Goal: Task Accomplishment & Management: Use online tool/utility

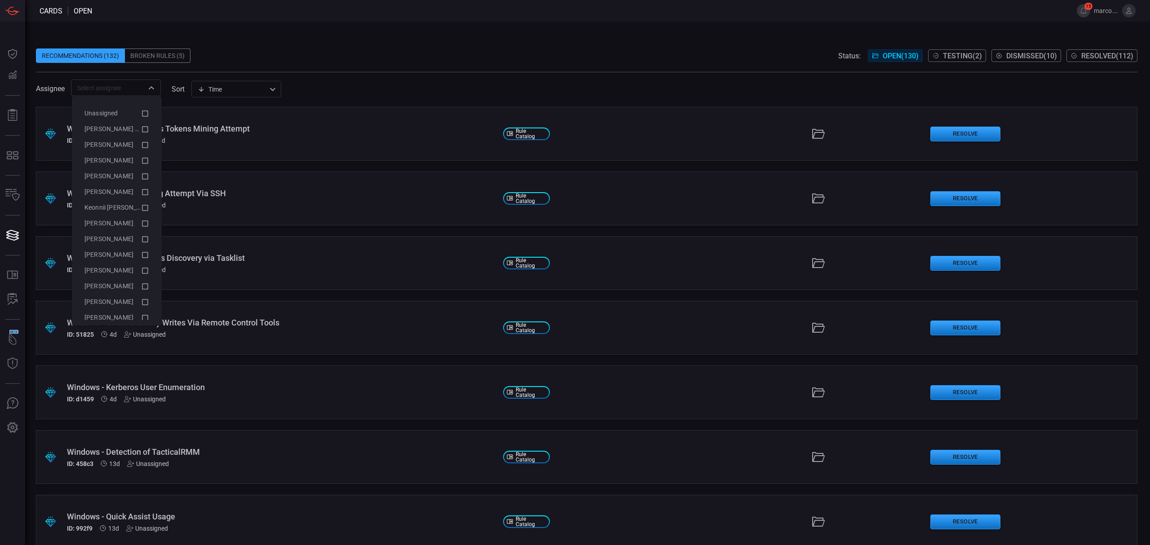
click at [150, 81] on div "​" at bounding box center [116, 88] width 90 height 17
click at [141, 128] on li "[PERSON_NAME] (Myself)" at bounding box center [116, 129] width 79 height 16
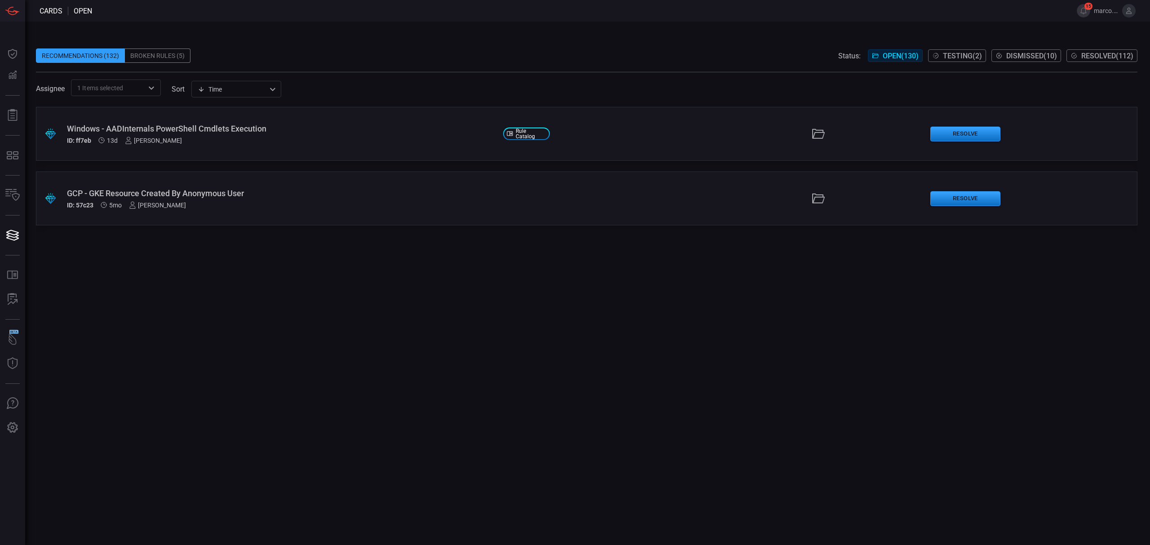
click at [569, 47] on span at bounding box center [587, 41] width 1102 height 13
click at [265, 131] on div "Windows - AADInternals PowerShell Cmdlets Execution" at bounding box center [281, 128] width 429 height 9
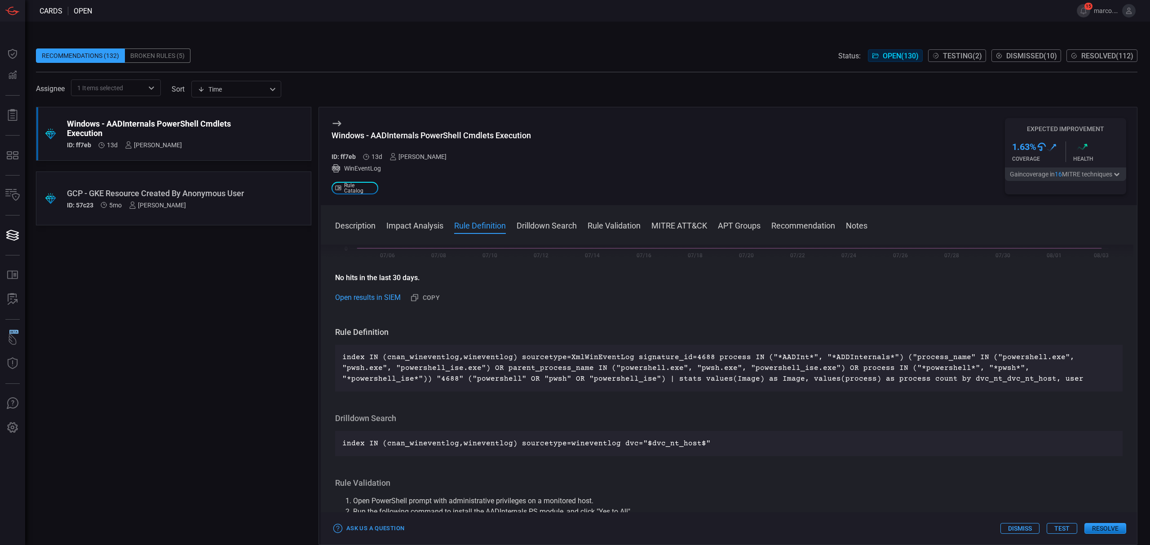
scroll to position [239, 0]
click at [207, 189] on div "GCP - GKE Resource Created By Anonymous User" at bounding box center [156, 193] width 179 height 9
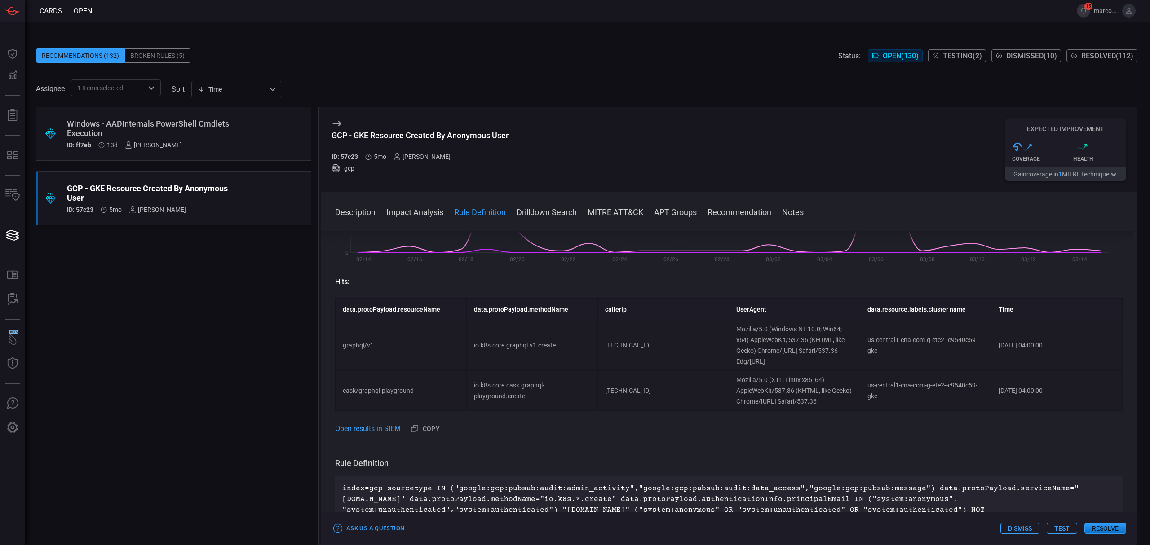
scroll to position [239, 0]
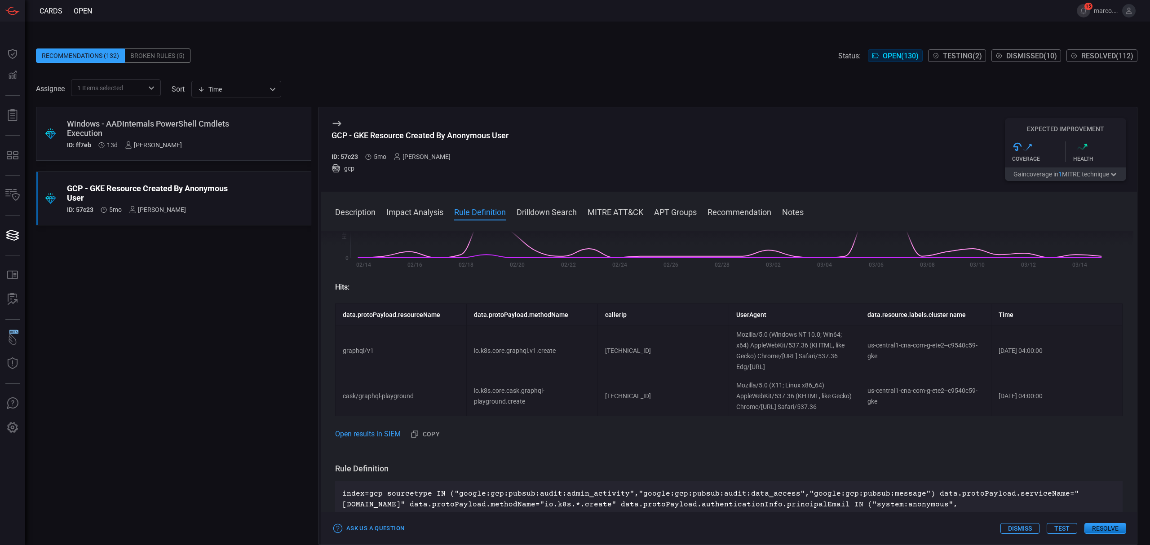
click at [181, 131] on div "Windows - AADInternals PowerShell Cmdlets Execution" at bounding box center [156, 128] width 179 height 19
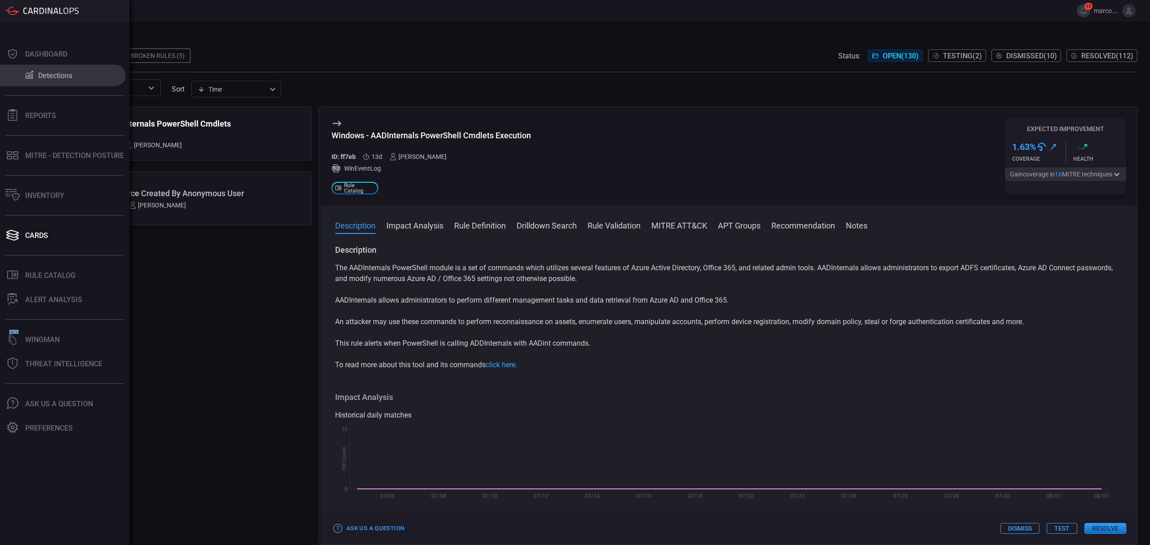
click at [49, 74] on div "Detections" at bounding box center [55, 75] width 34 height 9
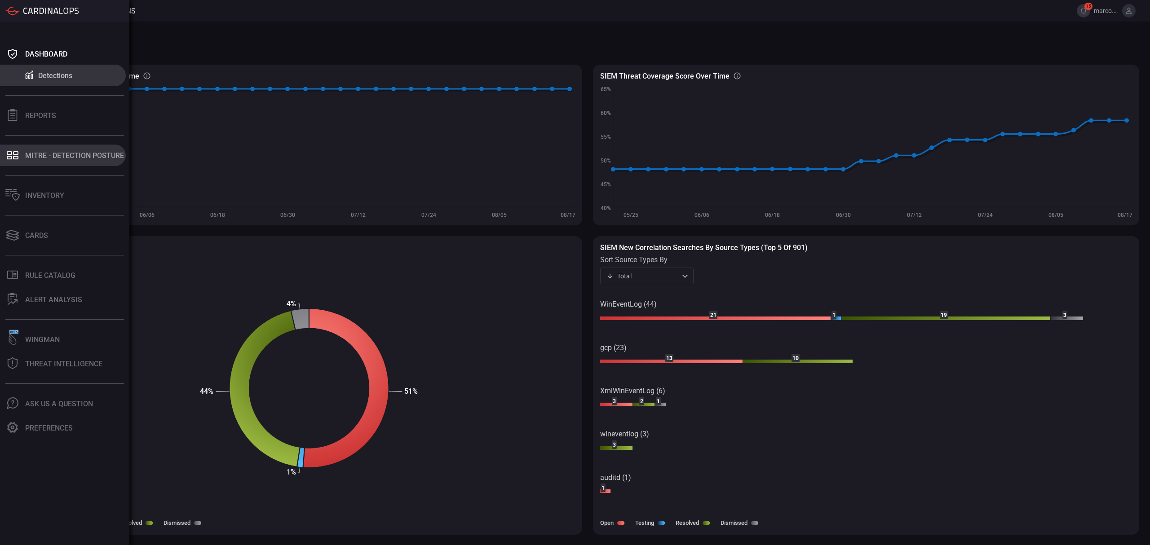
click at [55, 148] on button "MITRE - Detection Posture" at bounding box center [63, 156] width 126 height 22
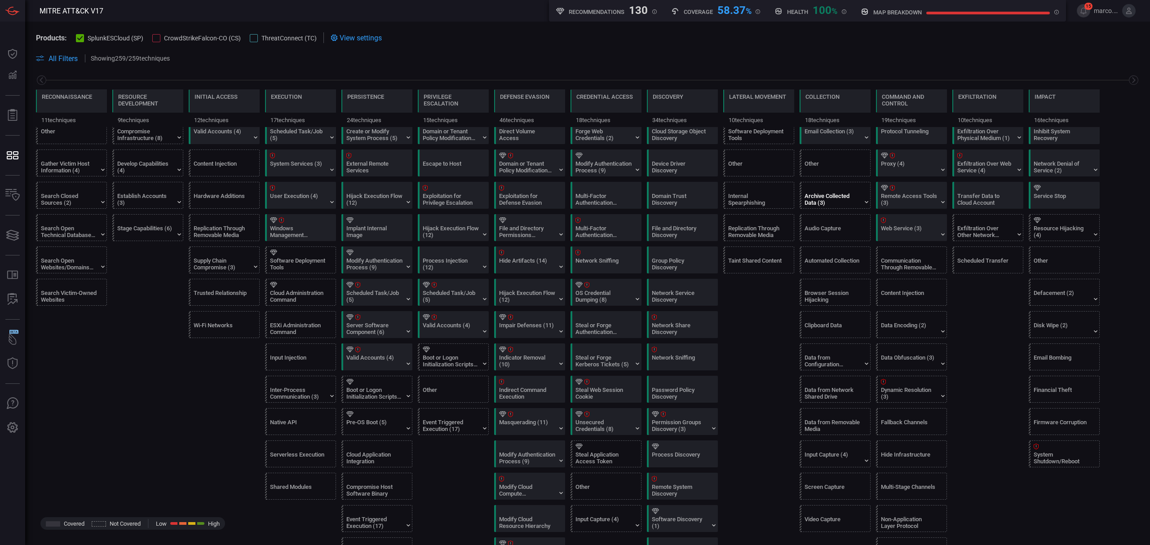
scroll to position [119, 0]
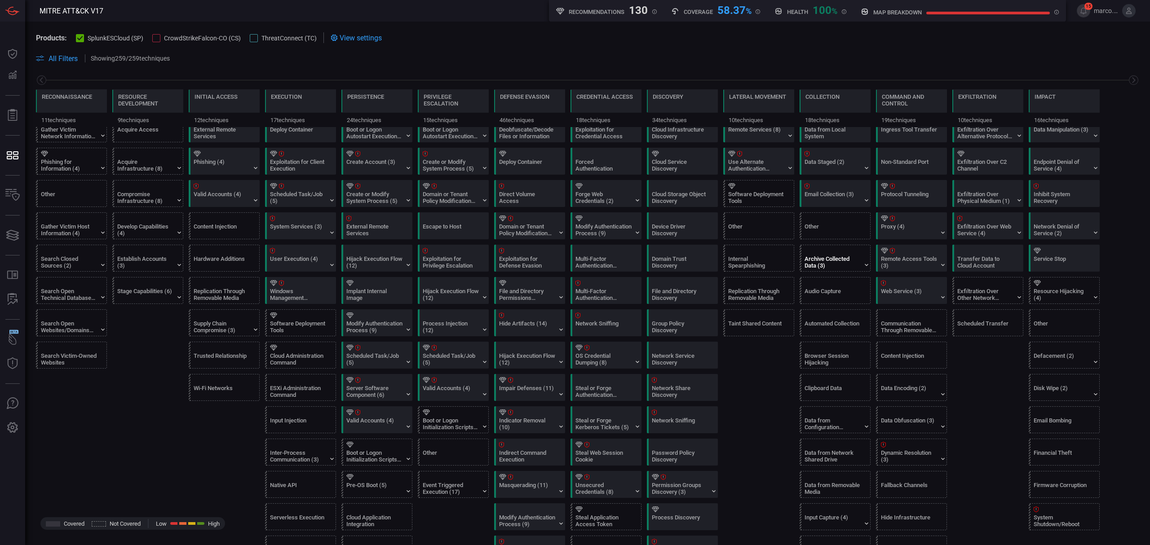
click at [827, 263] on div "Archive Collected Data (3)" at bounding box center [833, 262] width 56 height 13
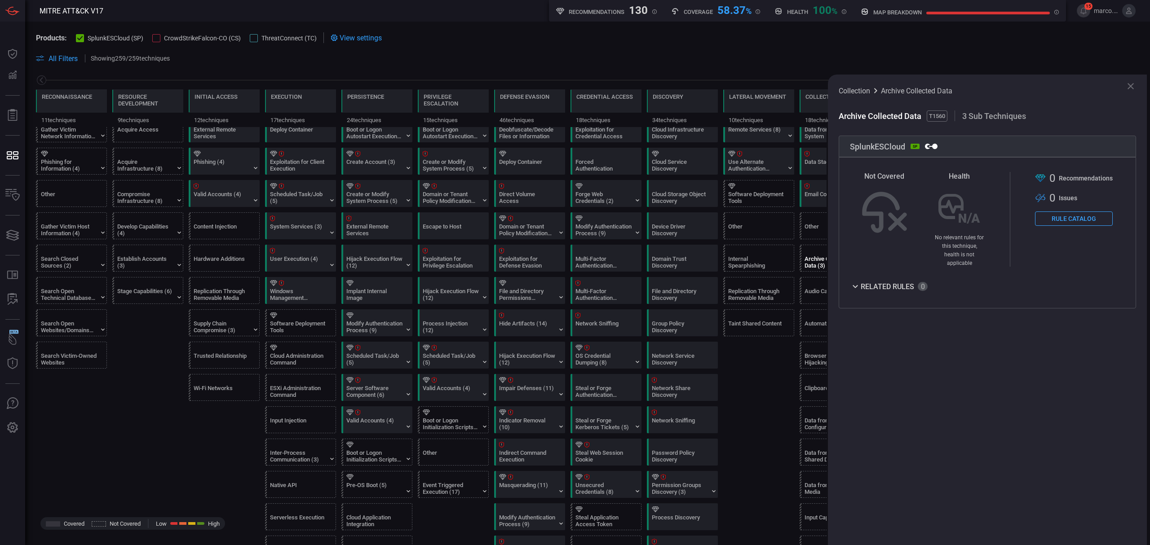
click at [1076, 221] on button "Rule Catalog" at bounding box center [1074, 219] width 78 height 14
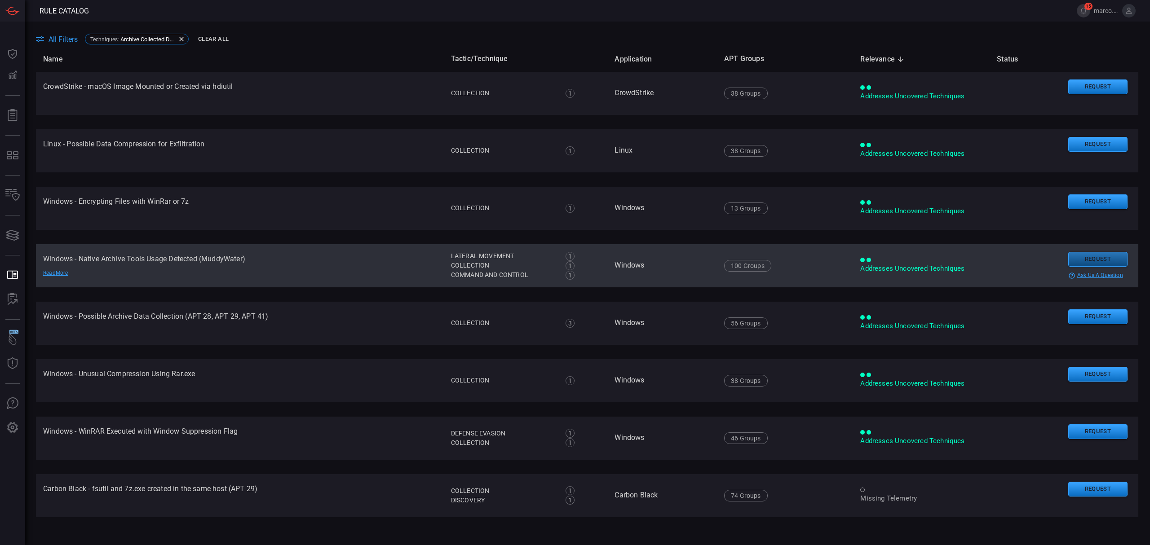
click at [1093, 257] on button "Request" at bounding box center [1097, 259] width 59 height 15
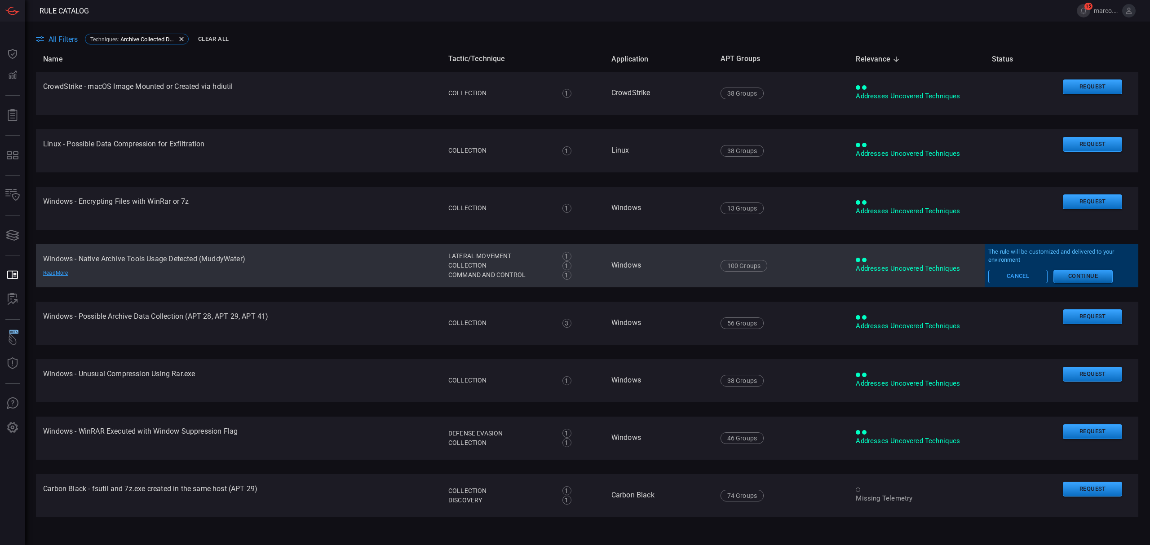
click at [1083, 277] on button "Continue" at bounding box center [1082, 276] width 59 height 13
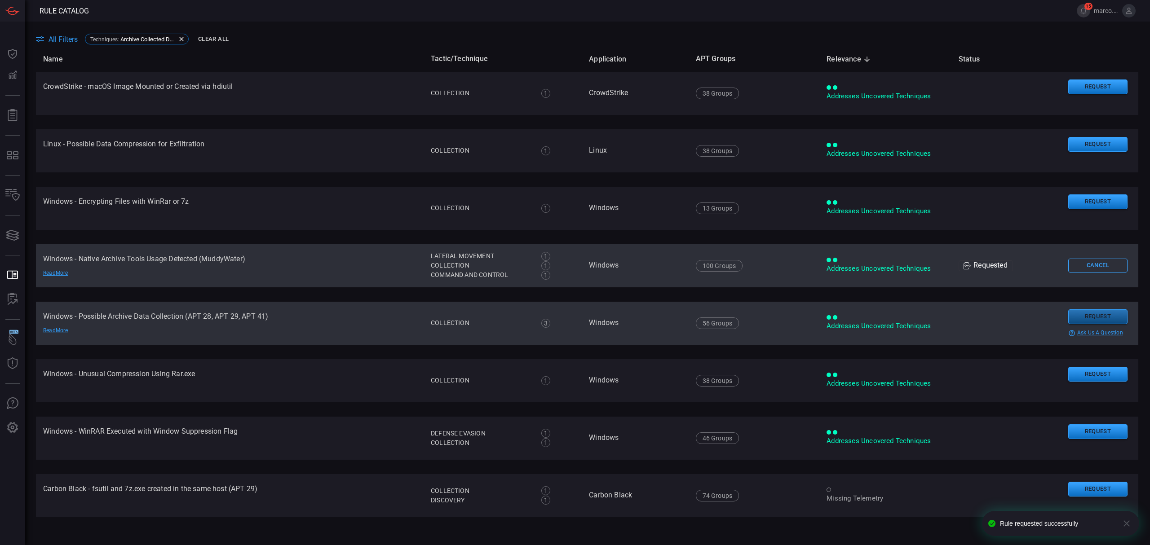
click at [1086, 316] on button "Request" at bounding box center [1097, 317] width 59 height 15
click at [1051, 331] on button "Continue" at bounding box center [1049, 329] width 59 height 13
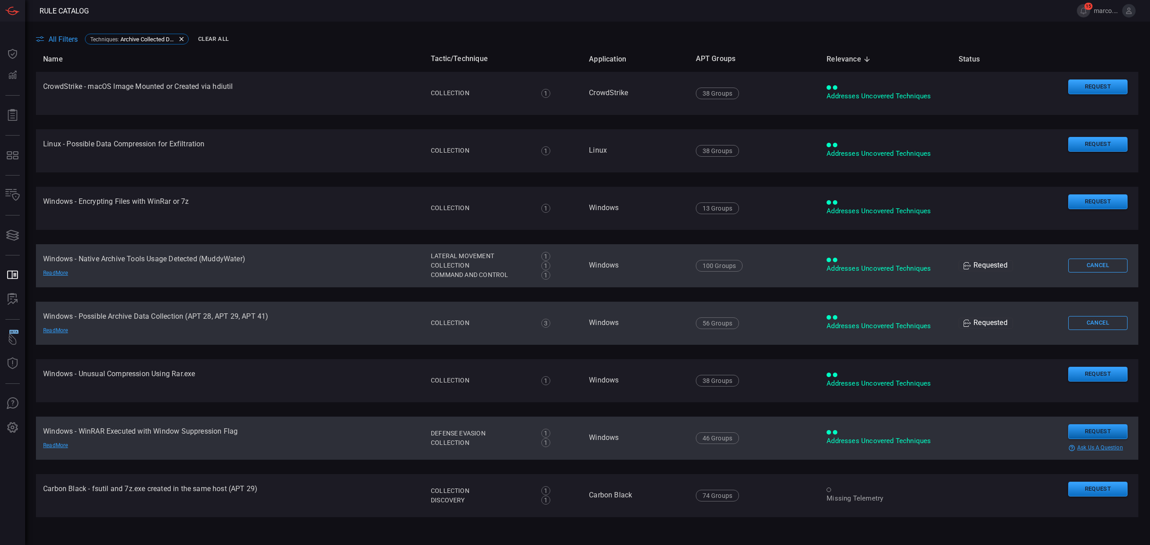
click at [1080, 426] on button "Request" at bounding box center [1097, 432] width 59 height 15
click at [1040, 442] on button "Continue" at bounding box center [1049, 444] width 59 height 13
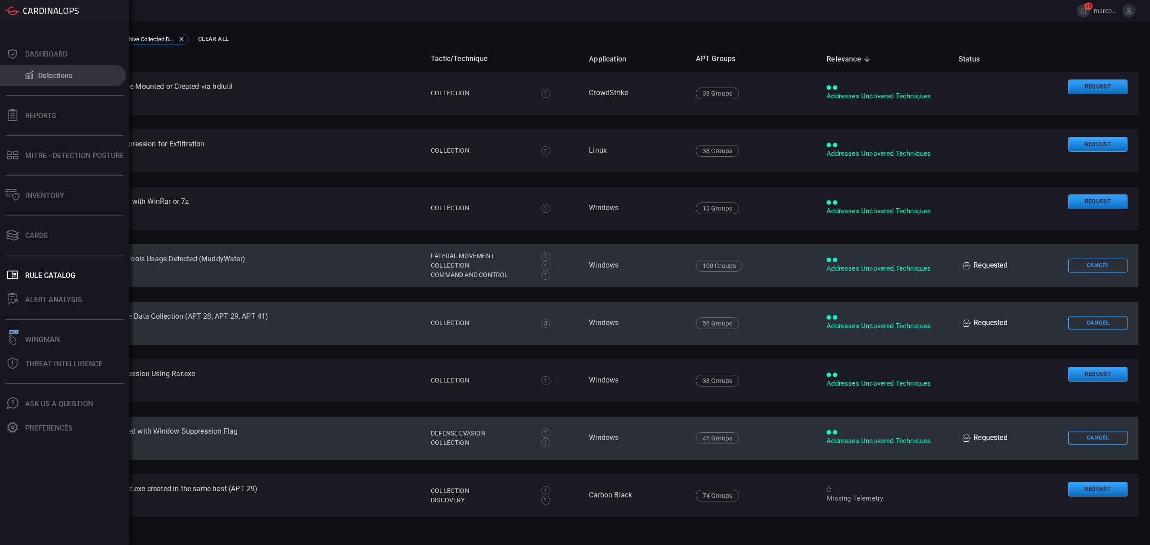
click at [45, 74] on div "Detections" at bounding box center [55, 75] width 34 height 9
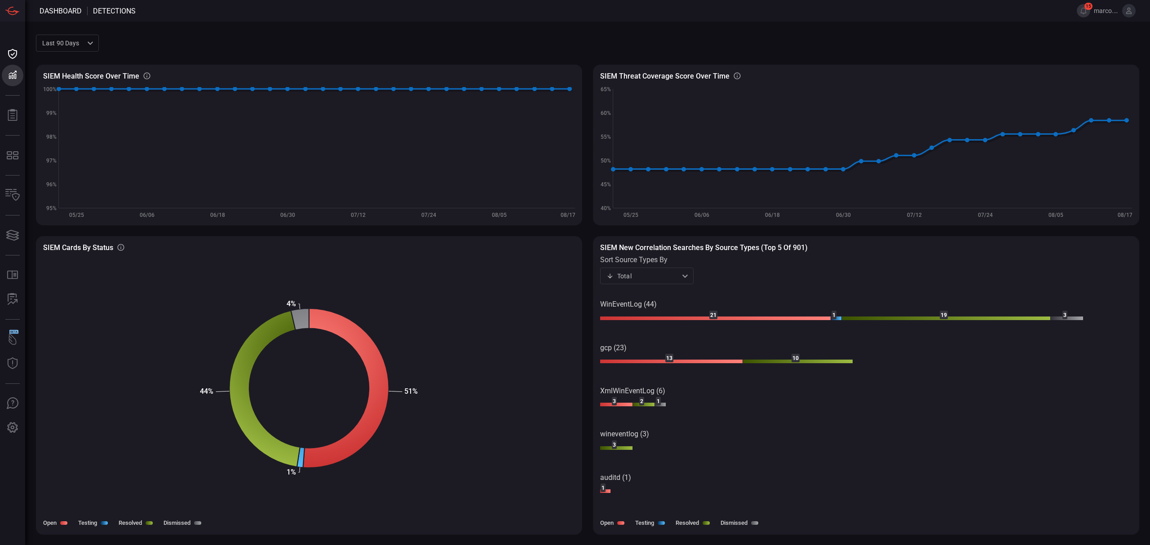
click at [93, 41] on div "Last 90 days quarter ​" at bounding box center [67, 43] width 63 height 17
click at [67, 107] on div "Last year" at bounding box center [56, 106] width 27 height 9
type input "year"
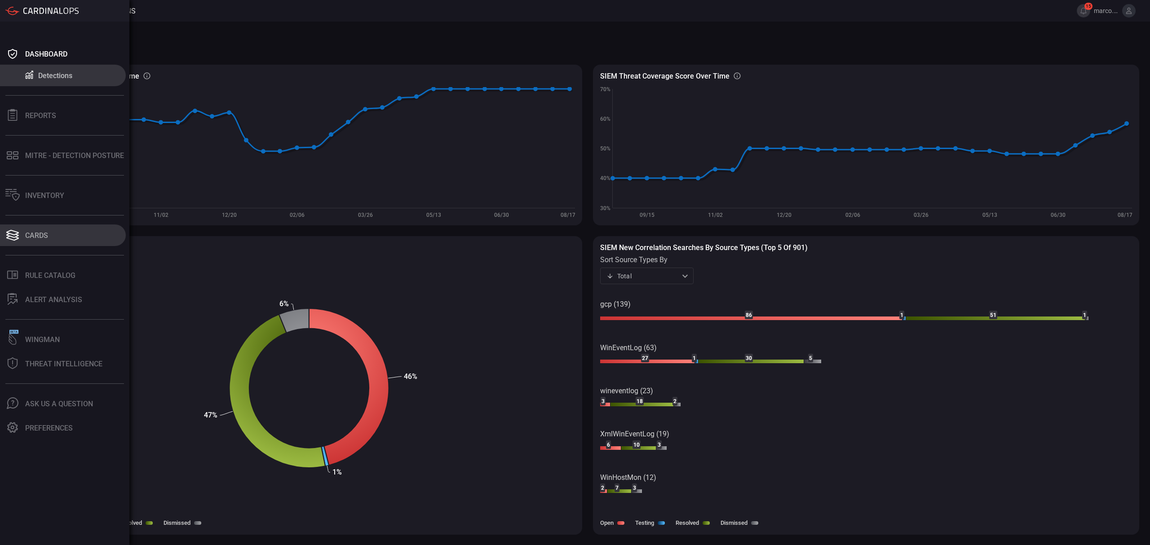
click at [38, 234] on div "Cards" at bounding box center [36, 235] width 23 height 9
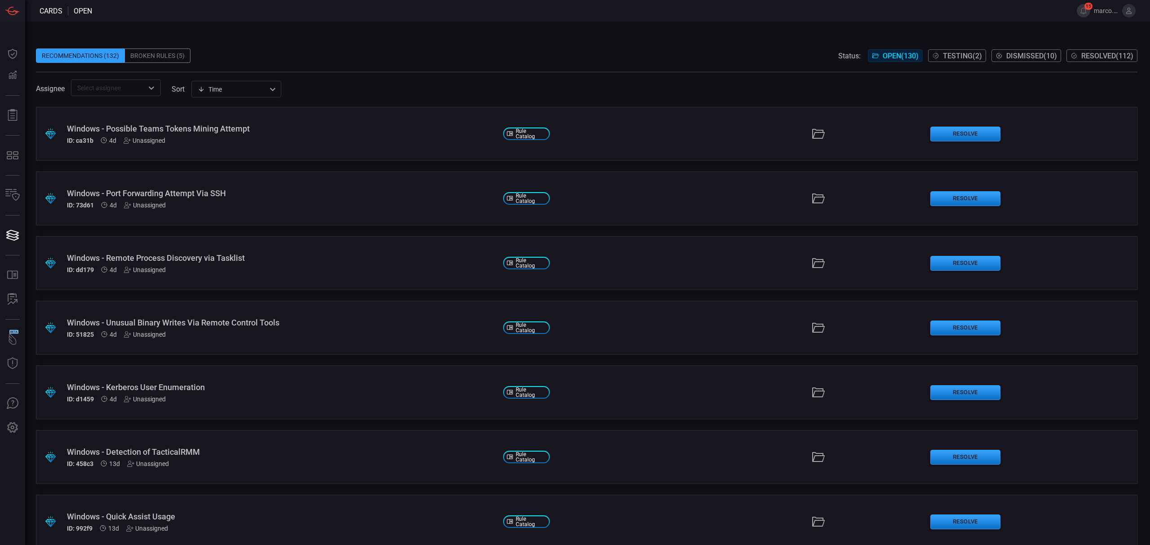
click at [135, 88] on input "text" at bounding box center [109, 87] width 70 height 11
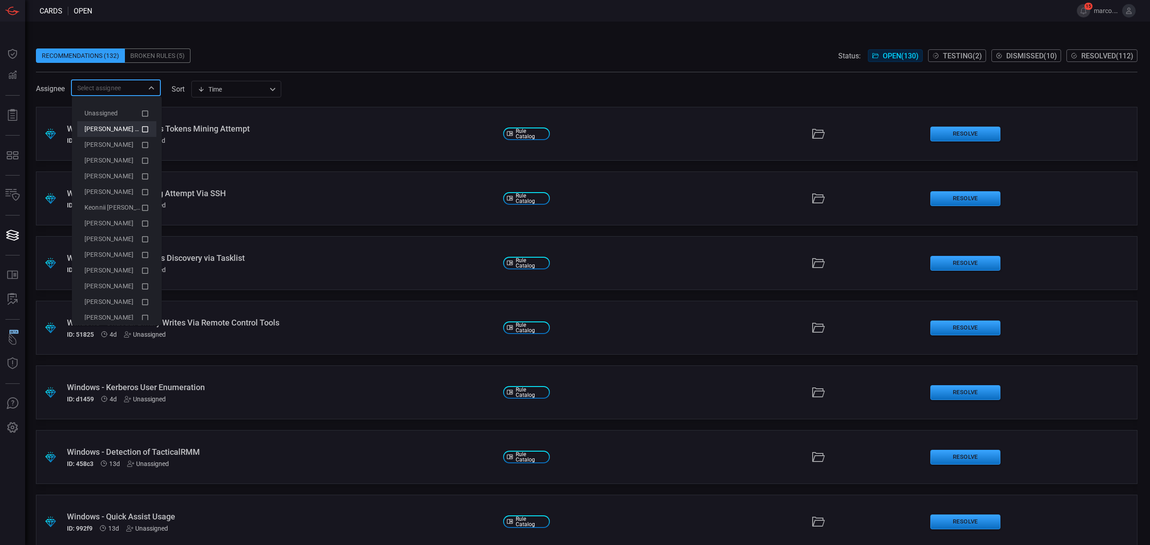
click at [142, 128] on icon at bounding box center [145, 129] width 6 height 6
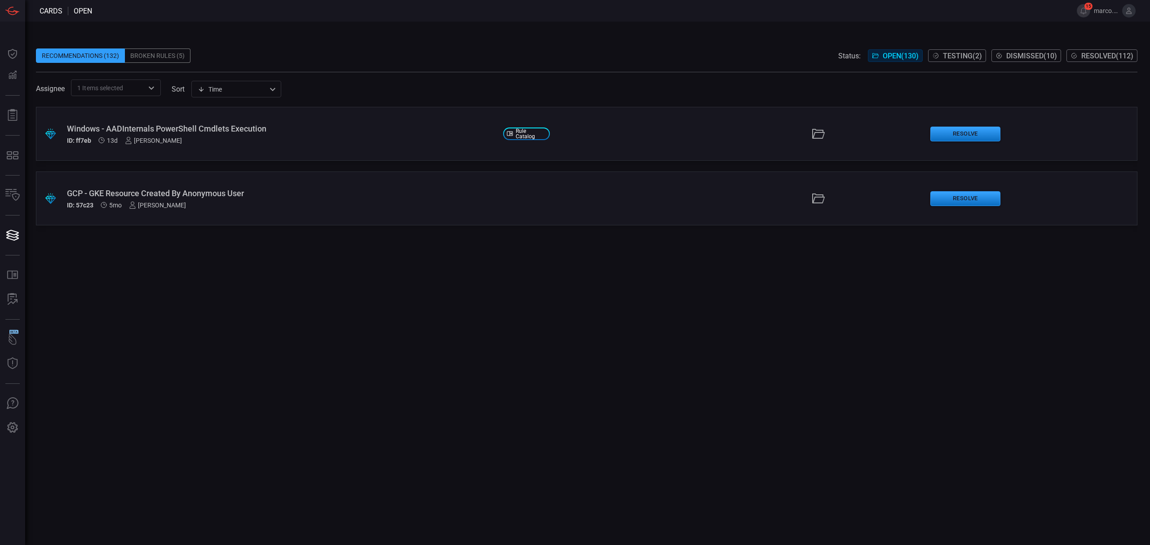
drag, startPoint x: 308, startPoint y: 272, endPoint x: 297, endPoint y: 261, distance: 14.9
click at [307, 271] on div ".suggested_cards_icon{fill:url(#suggested_cards_icon);} Windows - AADInternals …" at bounding box center [587, 326] width 1102 height 438
click at [948, 50] on button "Testing ( 2 )" at bounding box center [957, 55] width 58 height 13
click at [891, 56] on span "Open ( 130 )" at bounding box center [901, 56] width 36 height 9
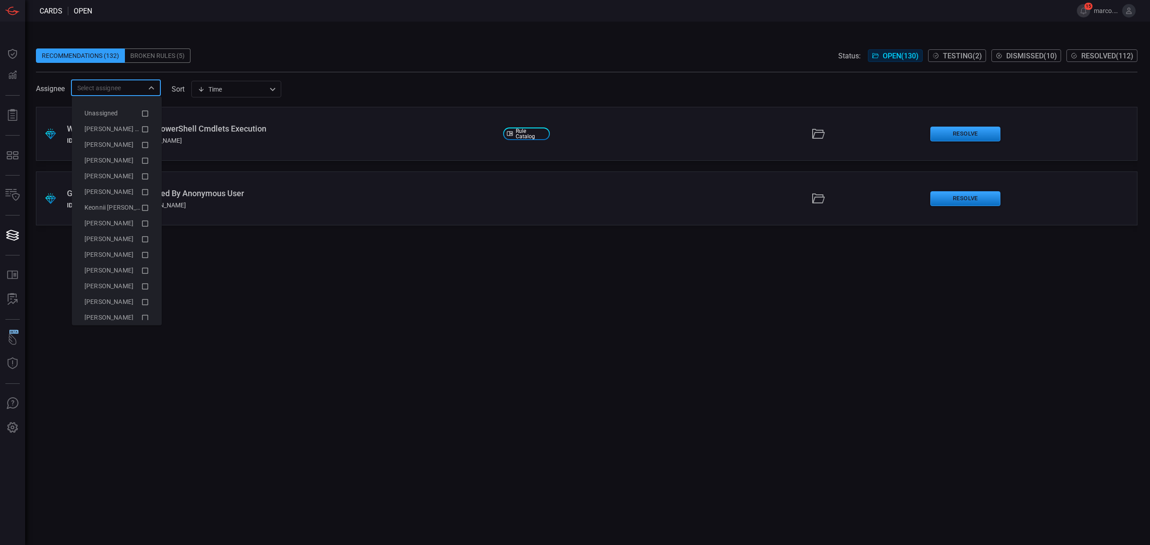
click at [142, 89] on input "text" at bounding box center [109, 87] width 70 height 11
click at [141, 130] on icon at bounding box center [145, 129] width 8 height 11
click at [242, 232] on div ".suggested_cards_icon{fill:url(#suggested_cards_icon);} Windows - AADInternals …" at bounding box center [587, 326] width 1102 height 438
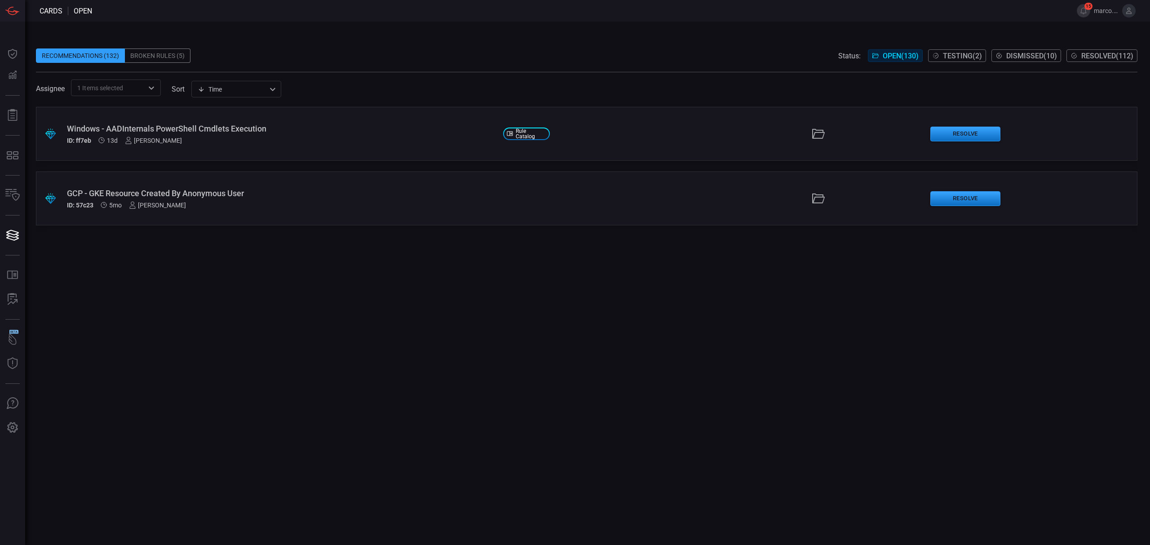
click at [170, 126] on div "Windows - AADInternals PowerShell Cmdlets Execution" at bounding box center [281, 128] width 429 height 9
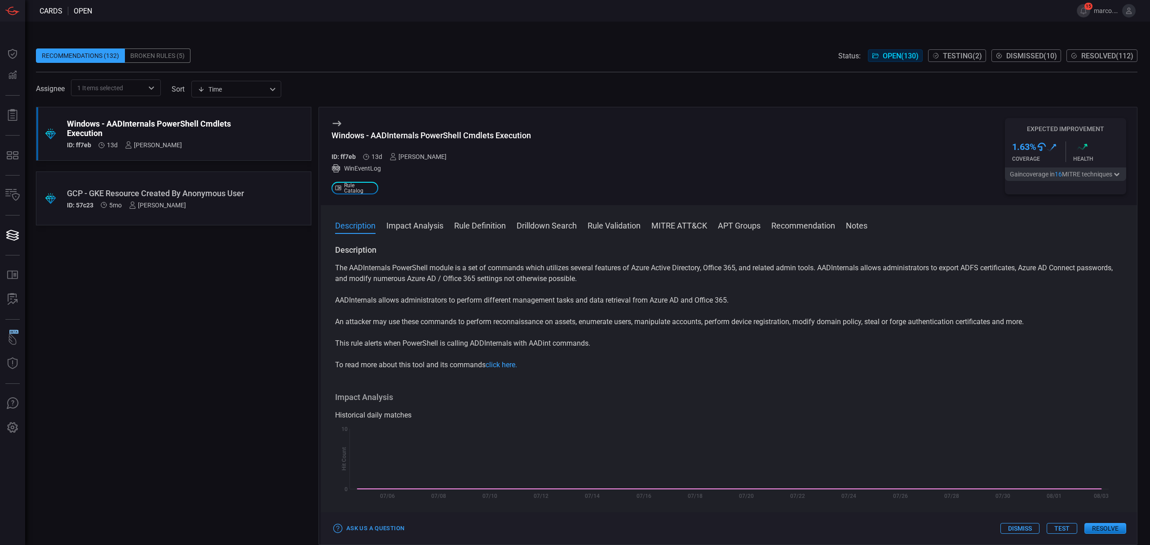
click at [110, 189] on div "GCP - GKE Resource Created By Anonymous User" at bounding box center [156, 193] width 179 height 9
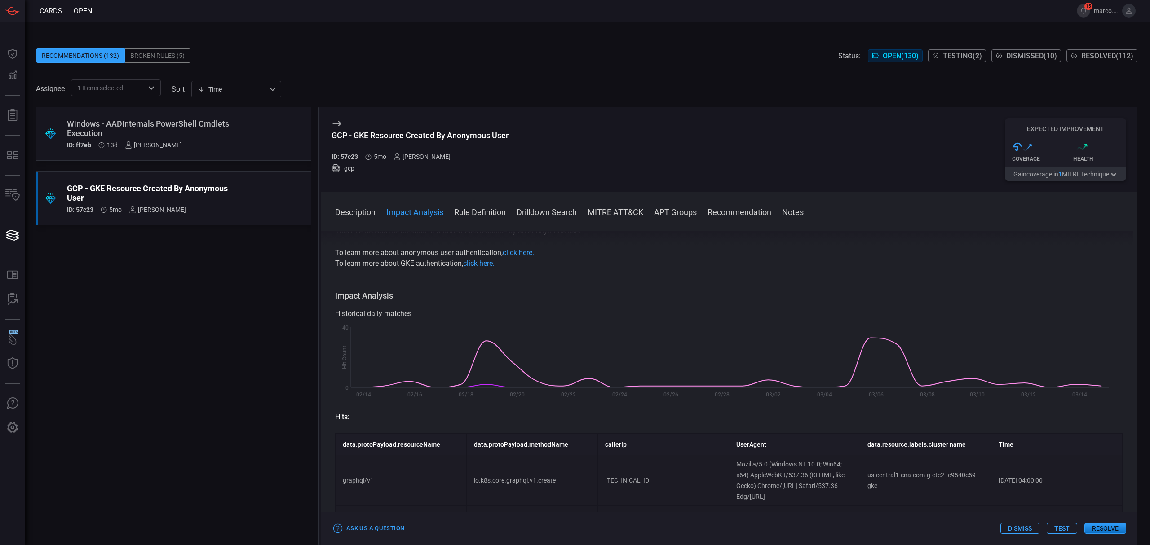
scroll to position [239, 0]
